Goal: Entertainment & Leisure: Consume media (video, audio)

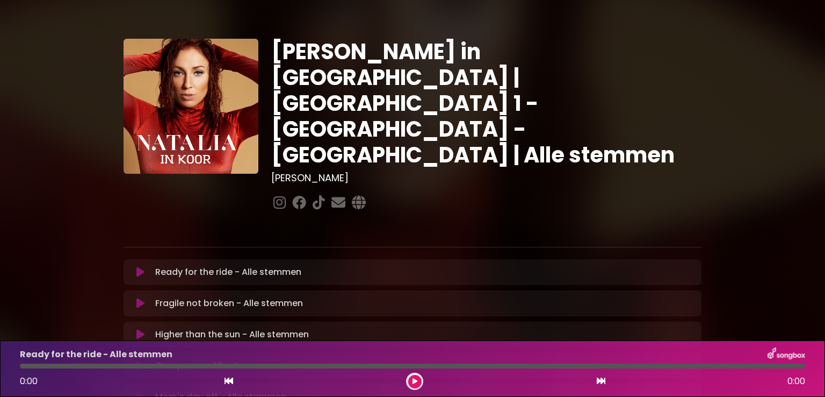
drag, startPoint x: 765, startPoint y: 119, endPoint x: 748, endPoint y: 73, distance: 49.5
click at [748, 73] on div "[PERSON_NAME] in [GEOGRAPHIC_DATA] | [GEOGRAPHIC_DATA] 1 - [GEOGRAPHIC_DATA] - …" at bounding box center [412, 329] width 709 height 633
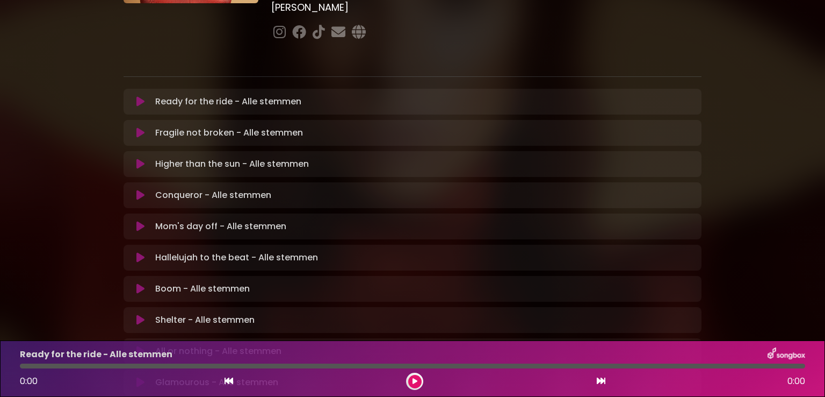
scroll to position [172, 0]
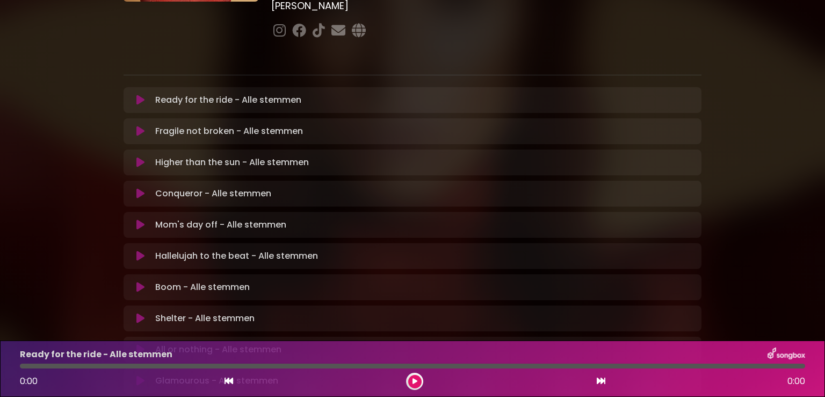
click at [140, 282] on icon at bounding box center [141, 287] width 8 height 11
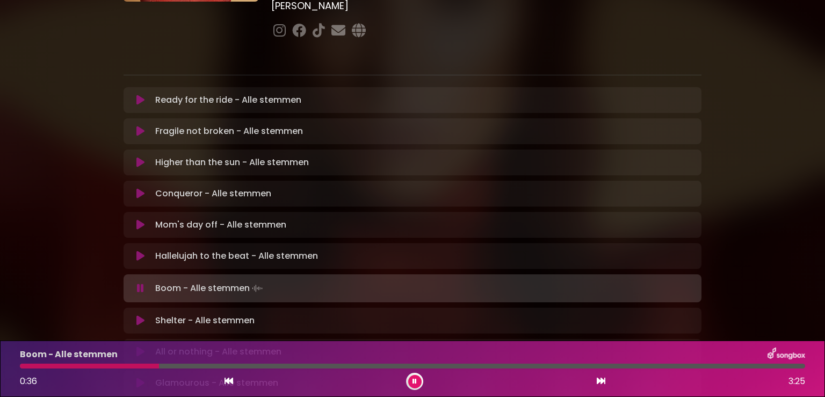
click at [37, 366] on div at bounding box center [89, 365] width 139 height 5
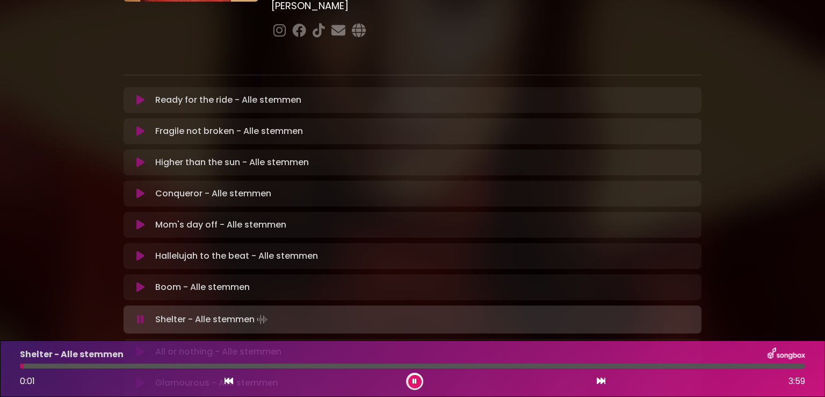
click at [142, 282] on icon at bounding box center [141, 287] width 8 height 11
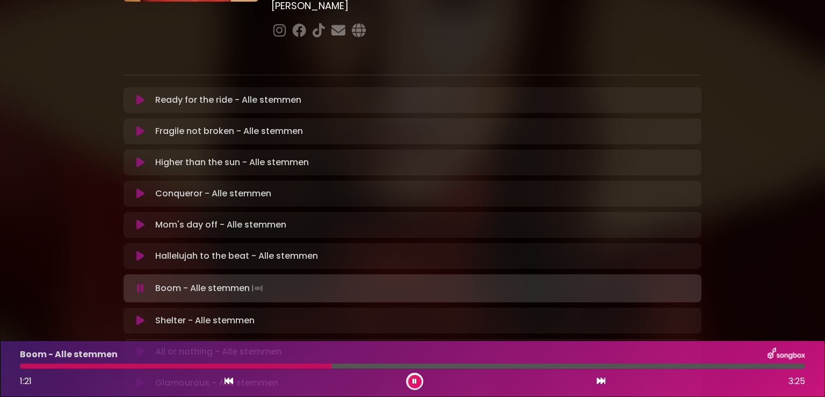
click at [417, 378] on icon at bounding box center [415, 381] width 4 height 6
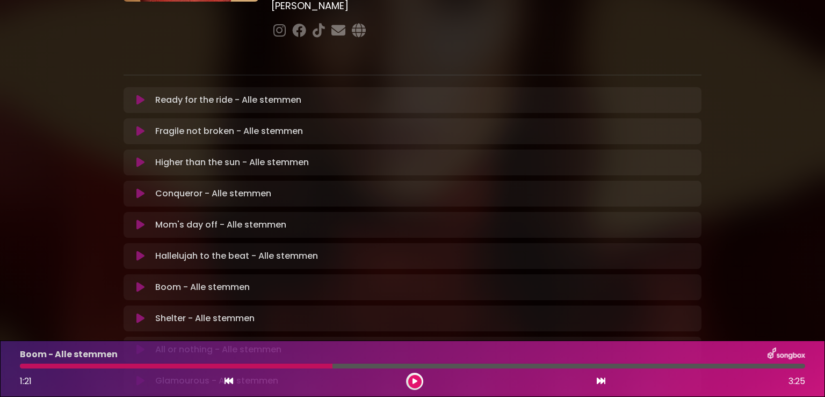
click at [417, 378] on icon at bounding box center [415, 381] width 5 height 6
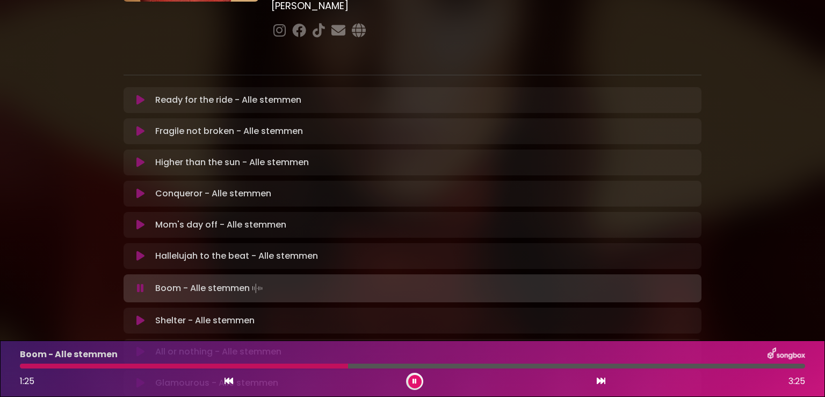
click at [296, 366] on div at bounding box center [184, 365] width 328 height 5
click at [276, 365] on div at bounding box center [162, 365] width 284 height 5
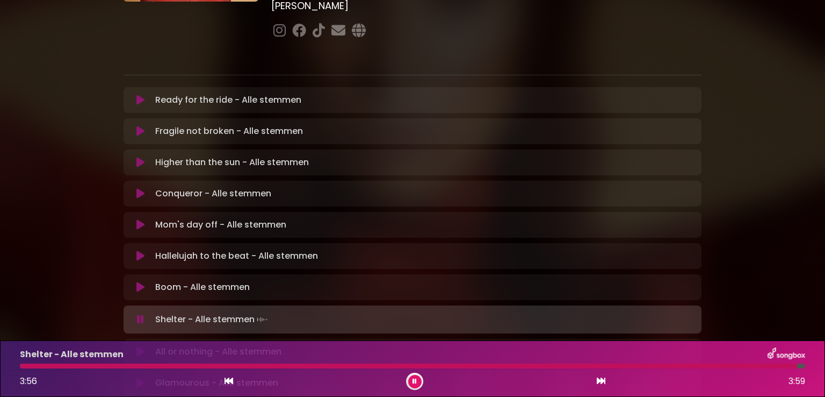
click at [417, 383] on button at bounding box center [414, 381] width 13 height 13
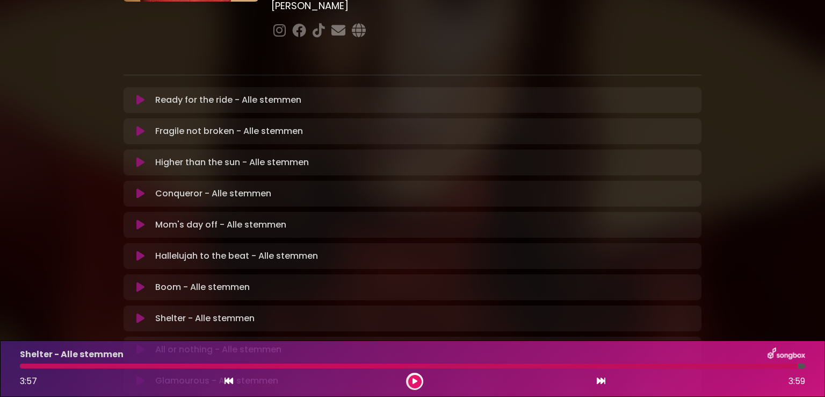
click at [417, 383] on button at bounding box center [414, 381] width 13 height 13
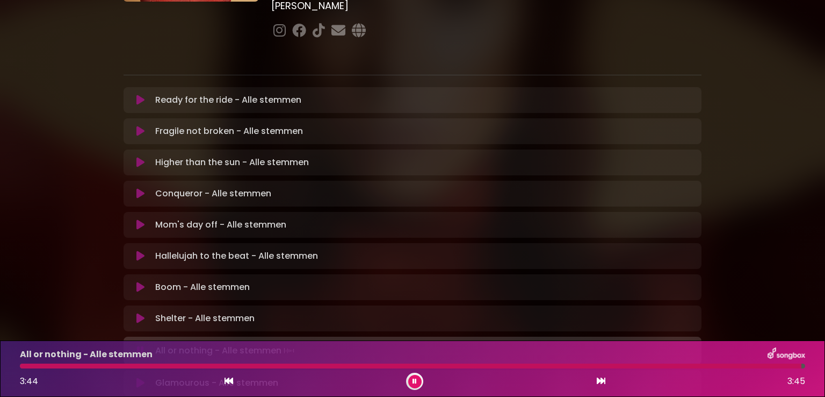
click at [419, 382] on button at bounding box center [414, 381] width 13 height 13
